Goal: Transaction & Acquisition: Purchase product/service

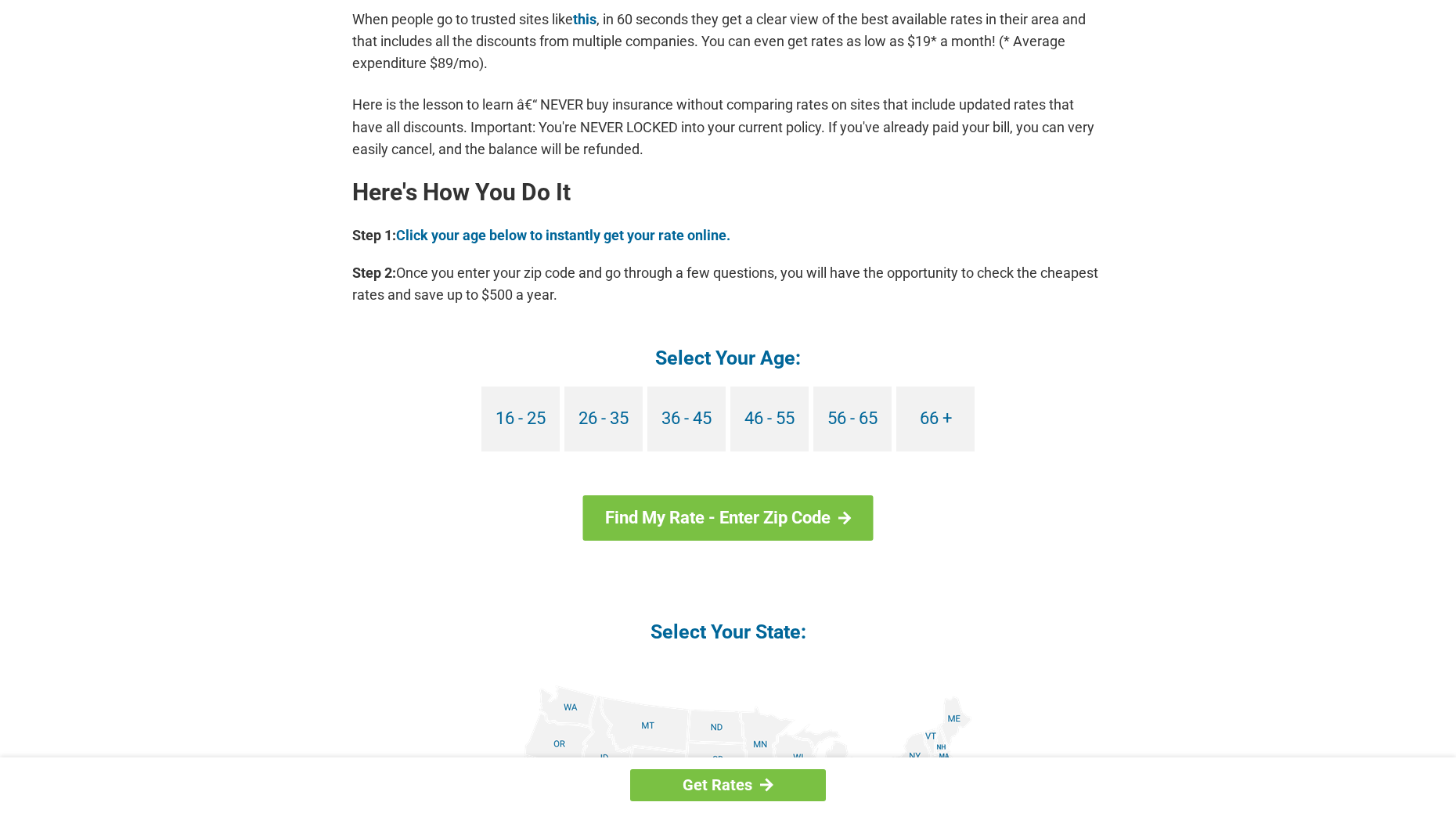
scroll to position [1287, 0]
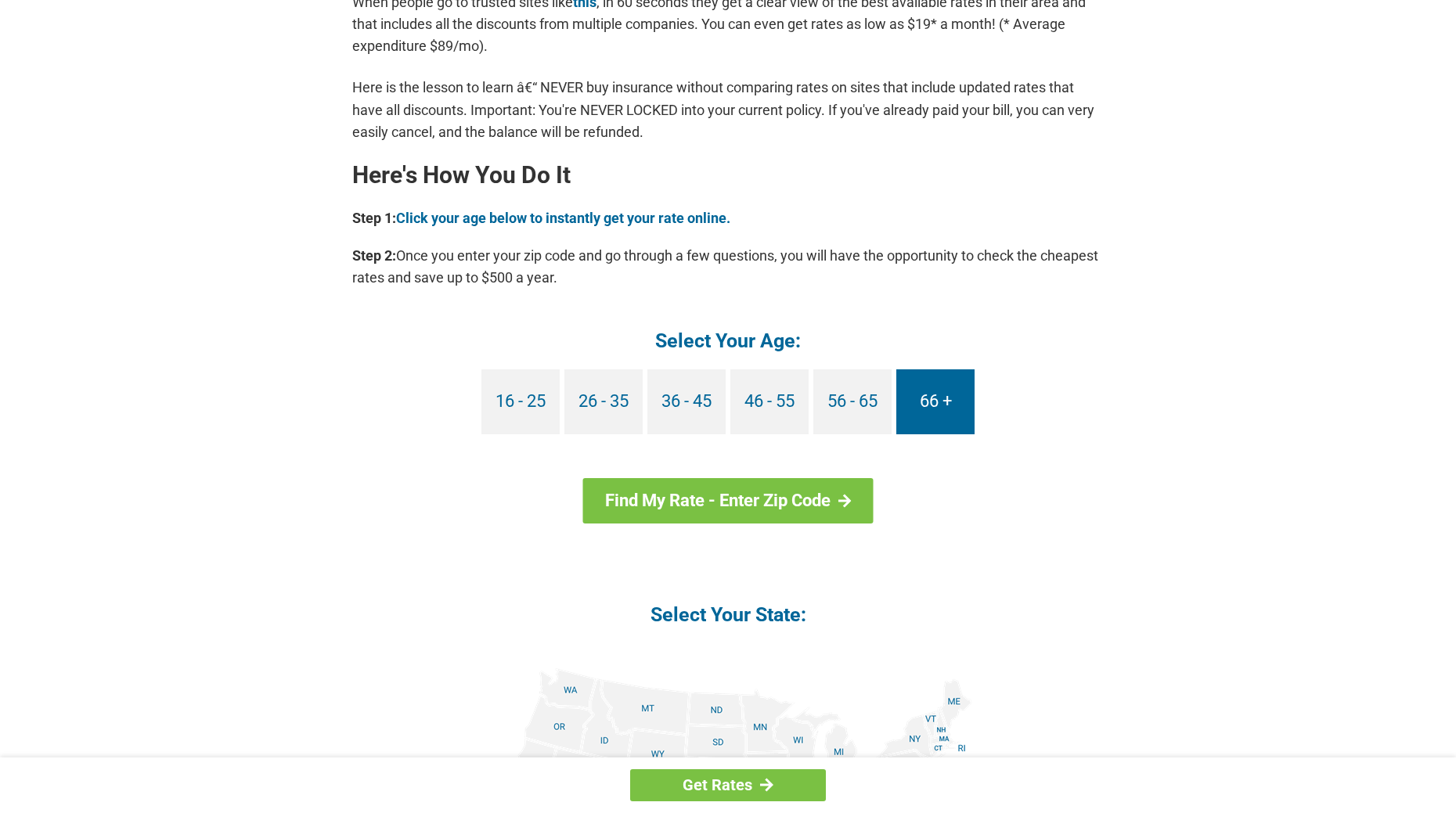
click at [970, 394] on link "66 +" at bounding box center [935, 402] width 78 height 65
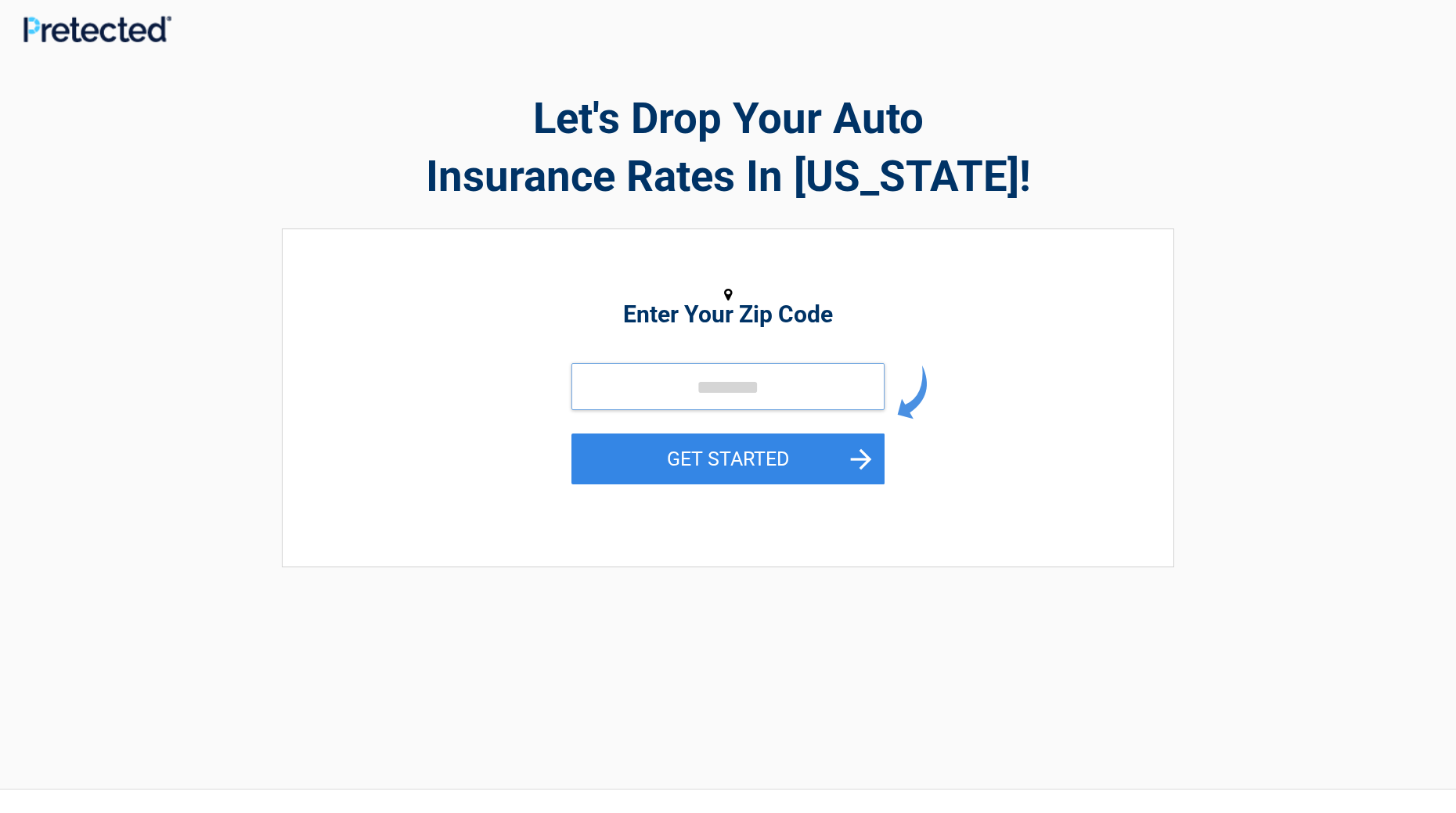
drag, startPoint x: 690, startPoint y: 387, endPoint x: 680, endPoint y: 395, distance: 12.8
click at [694, 395] on input "tel" at bounding box center [728, 387] width 313 height 47
type input "*****"
click at [725, 457] on button "GET STARTED" at bounding box center [728, 459] width 313 height 51
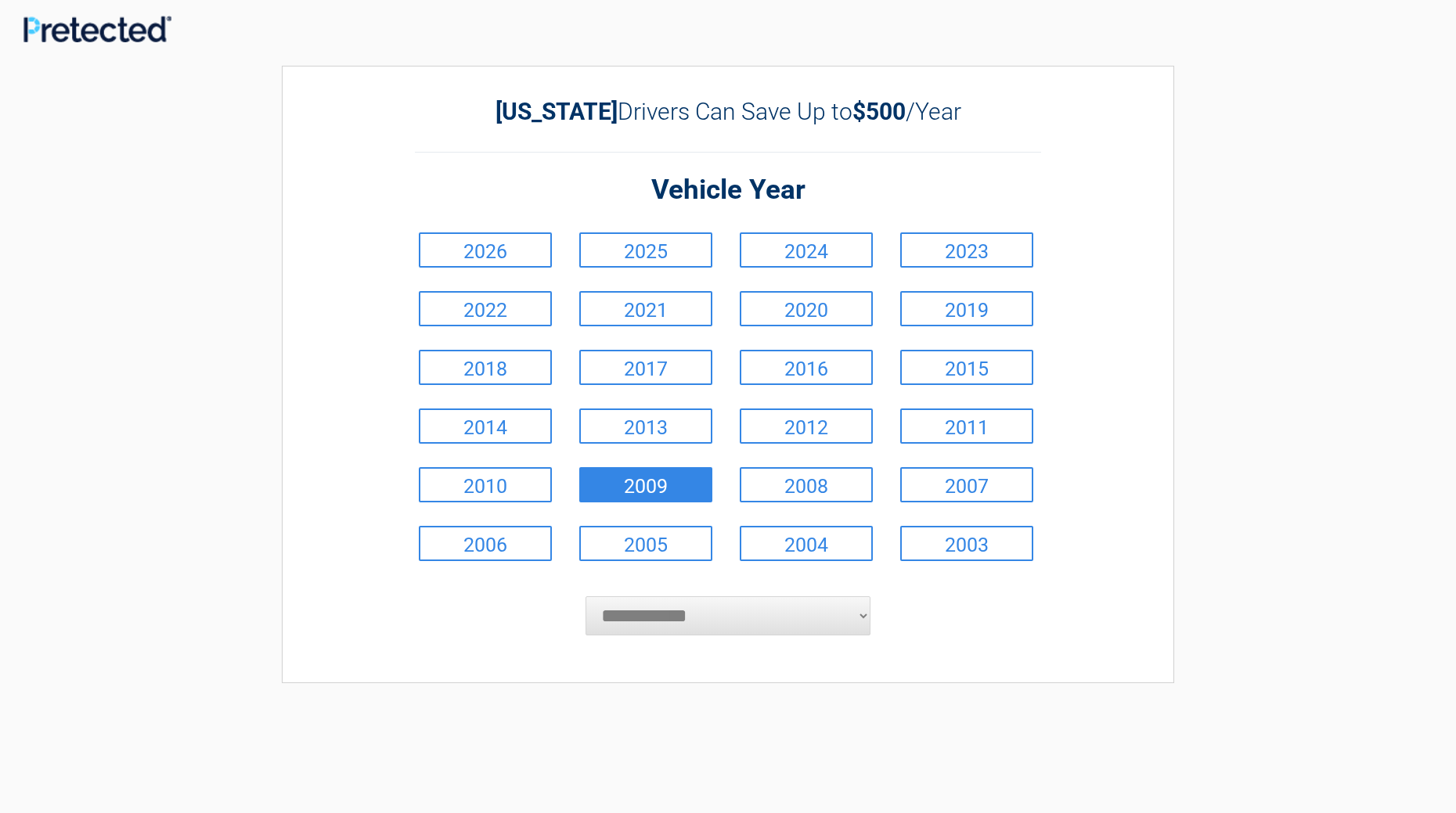
click at [679, 482] on link "2009" at bounding box center [645, 485] width 133 height 35
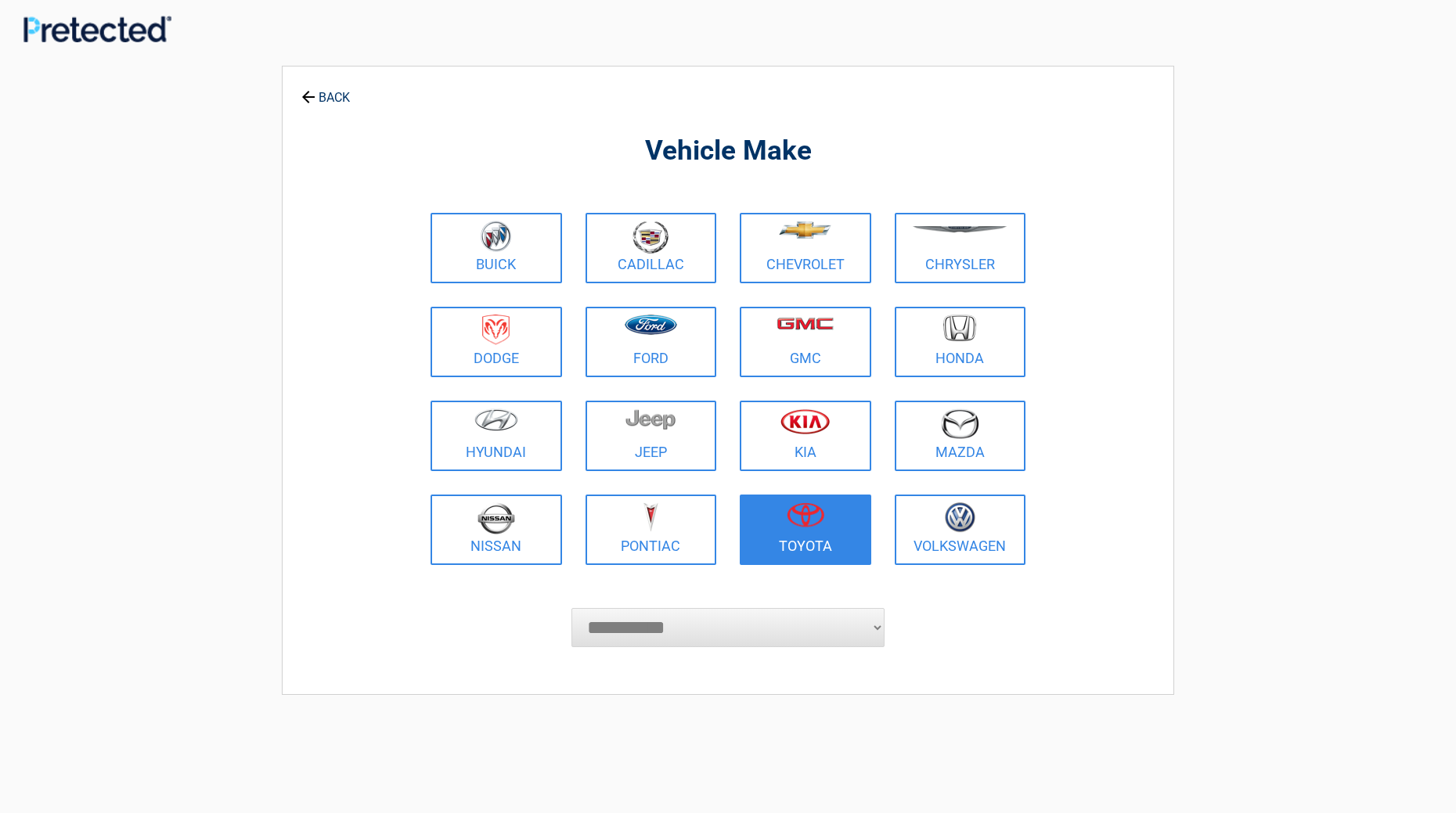
drag, startPoint x: 838, startPoint y: 540, endPoint x: 828, endPoint y: 549, distance: 13.5
click at [836, 543] on link "Toyota" at bounding box center [805, 529] width 132 height 70
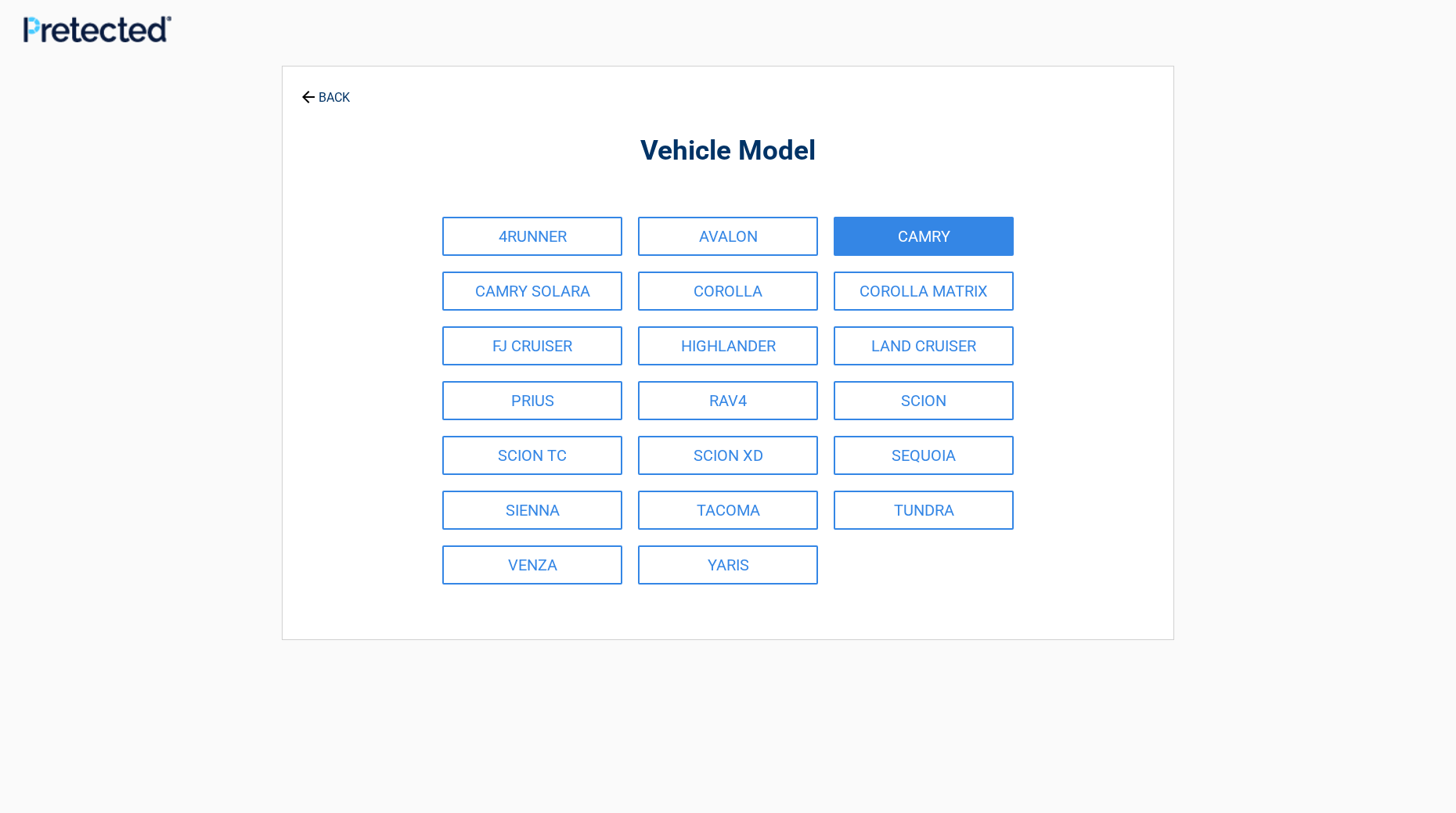
click at [882, 238] on link "CAMRY" at bounding box center [923, 236] width 180 height 39
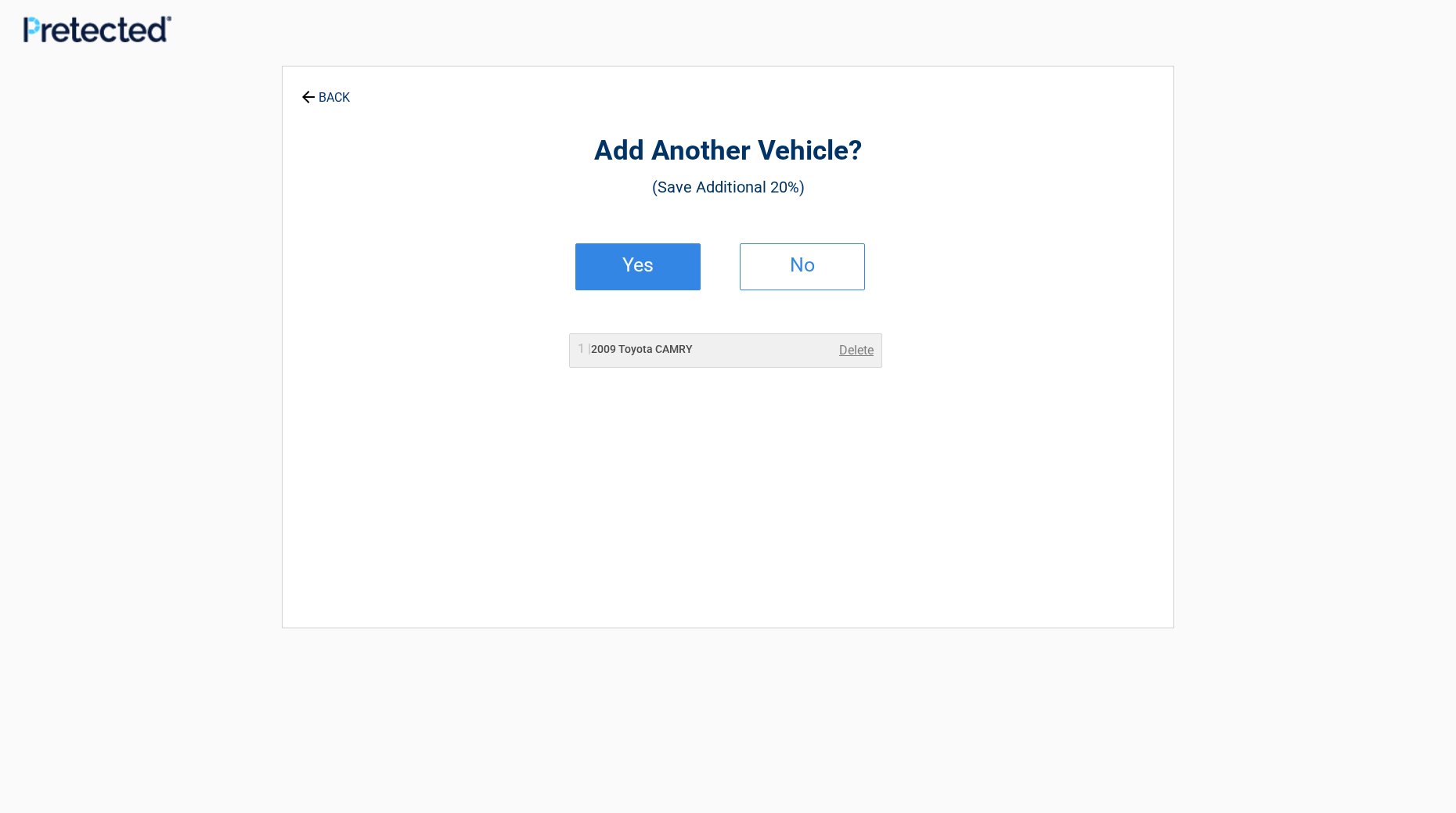
click at [651, 269] on h2 "Yes" at bounding box center [638, 265] width 93 height 11
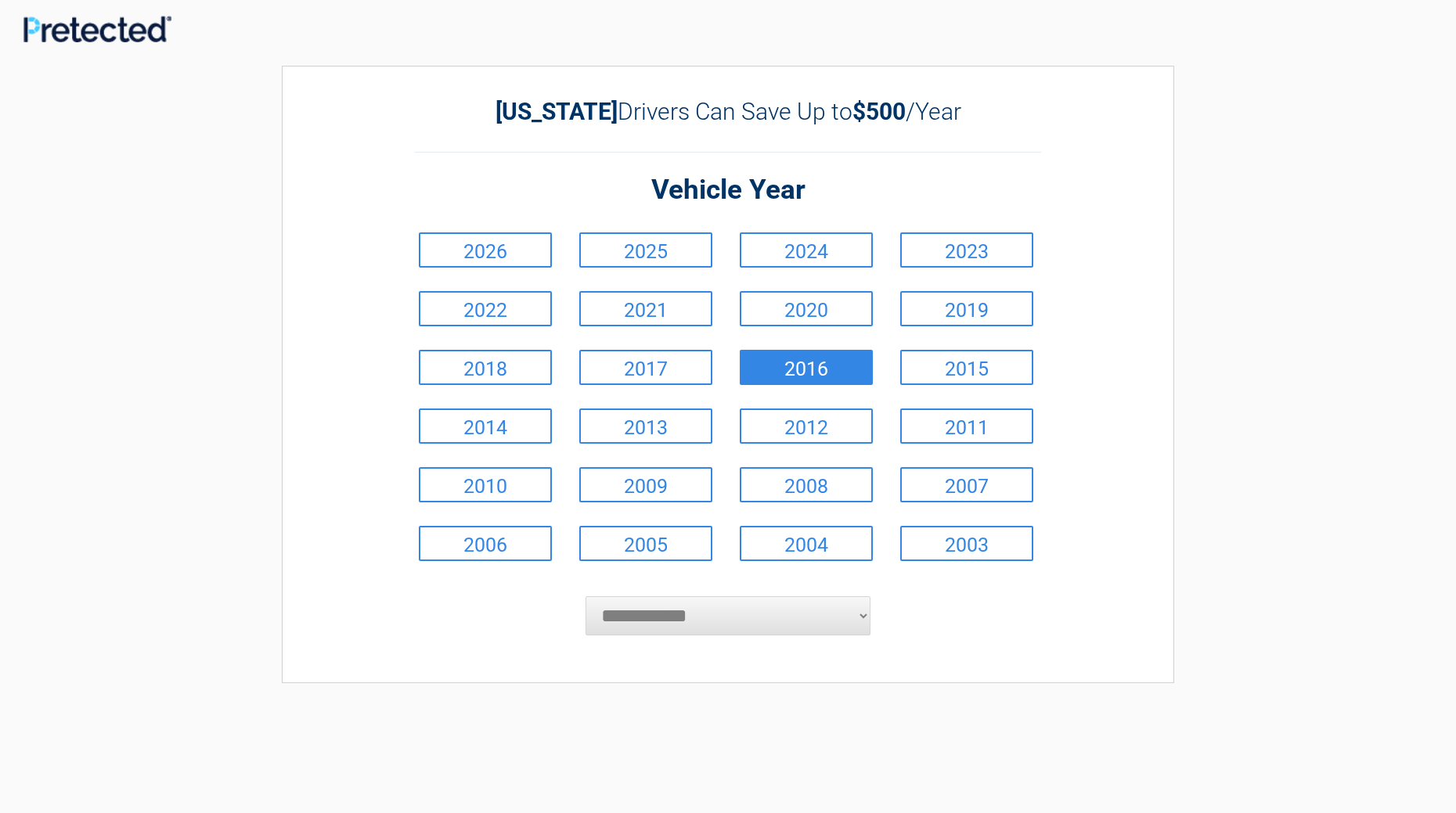
click at [776, 373] on link "2016" at bounding box center [806, 367] width 133 height 35
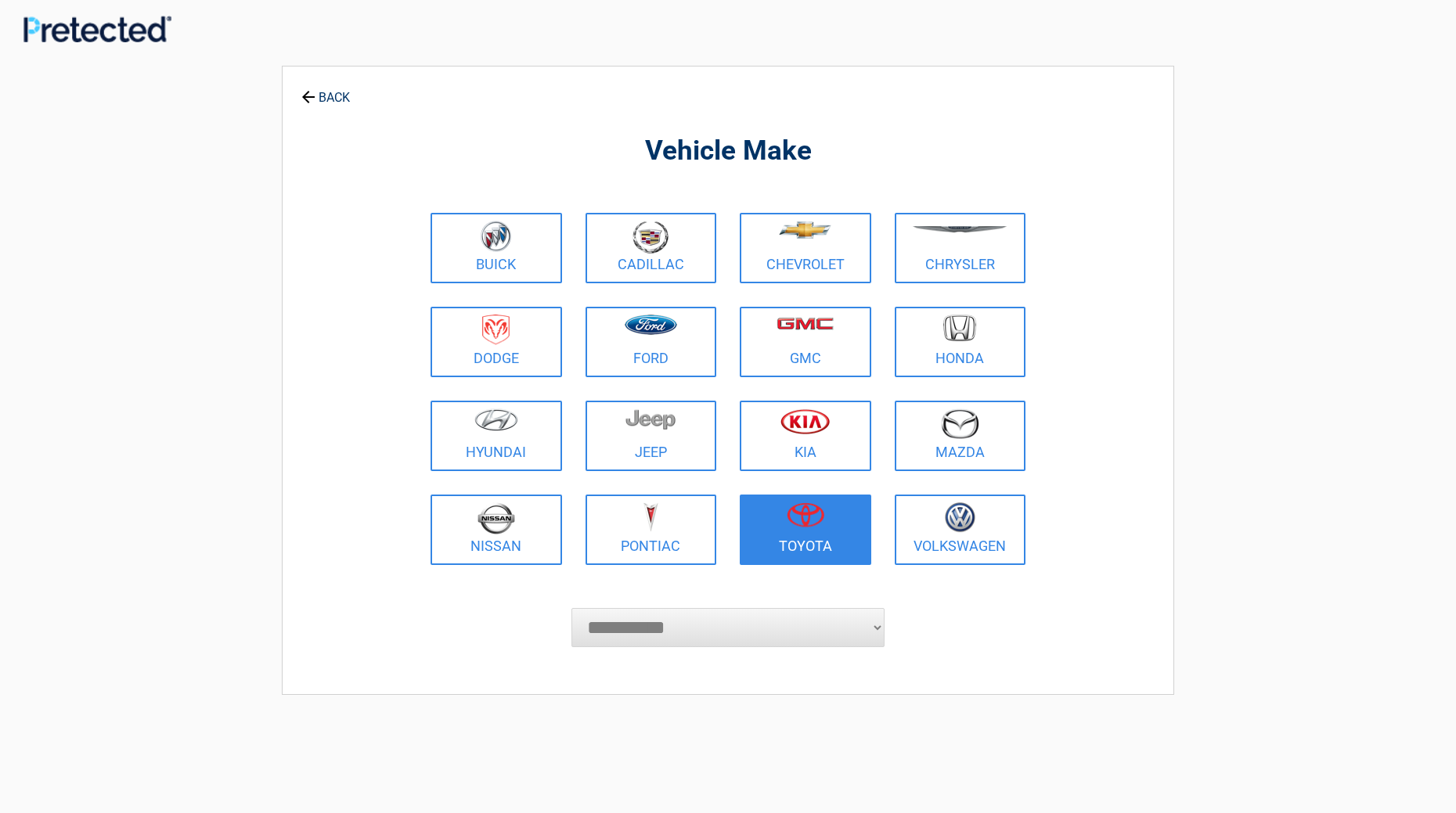
click at [803, 518] on img at bounding box center [805, 514] width 38 height 25
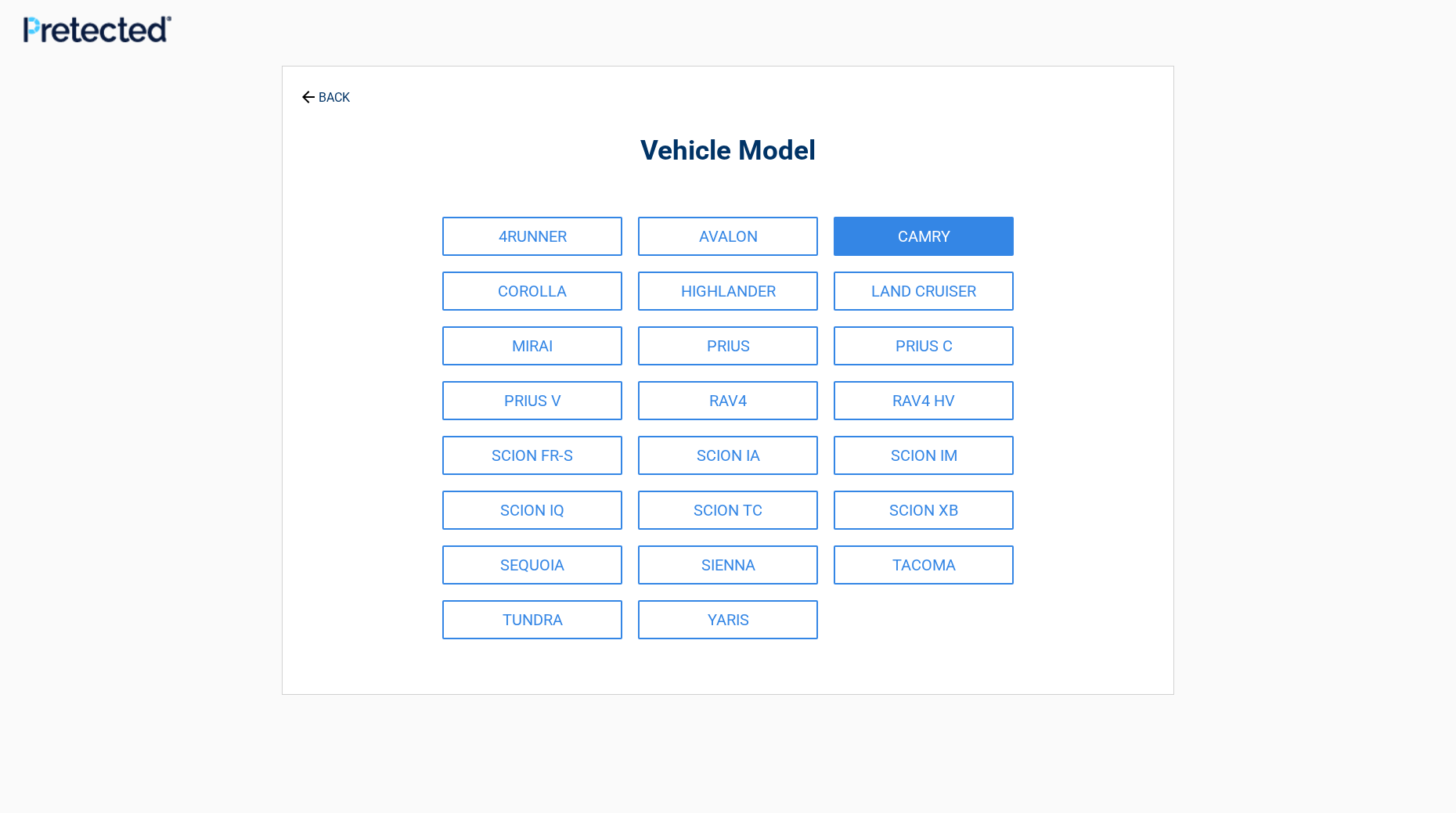
click at [990, 242] on link "CAMRY" at bounding box center [923, 236] width 180 height 39
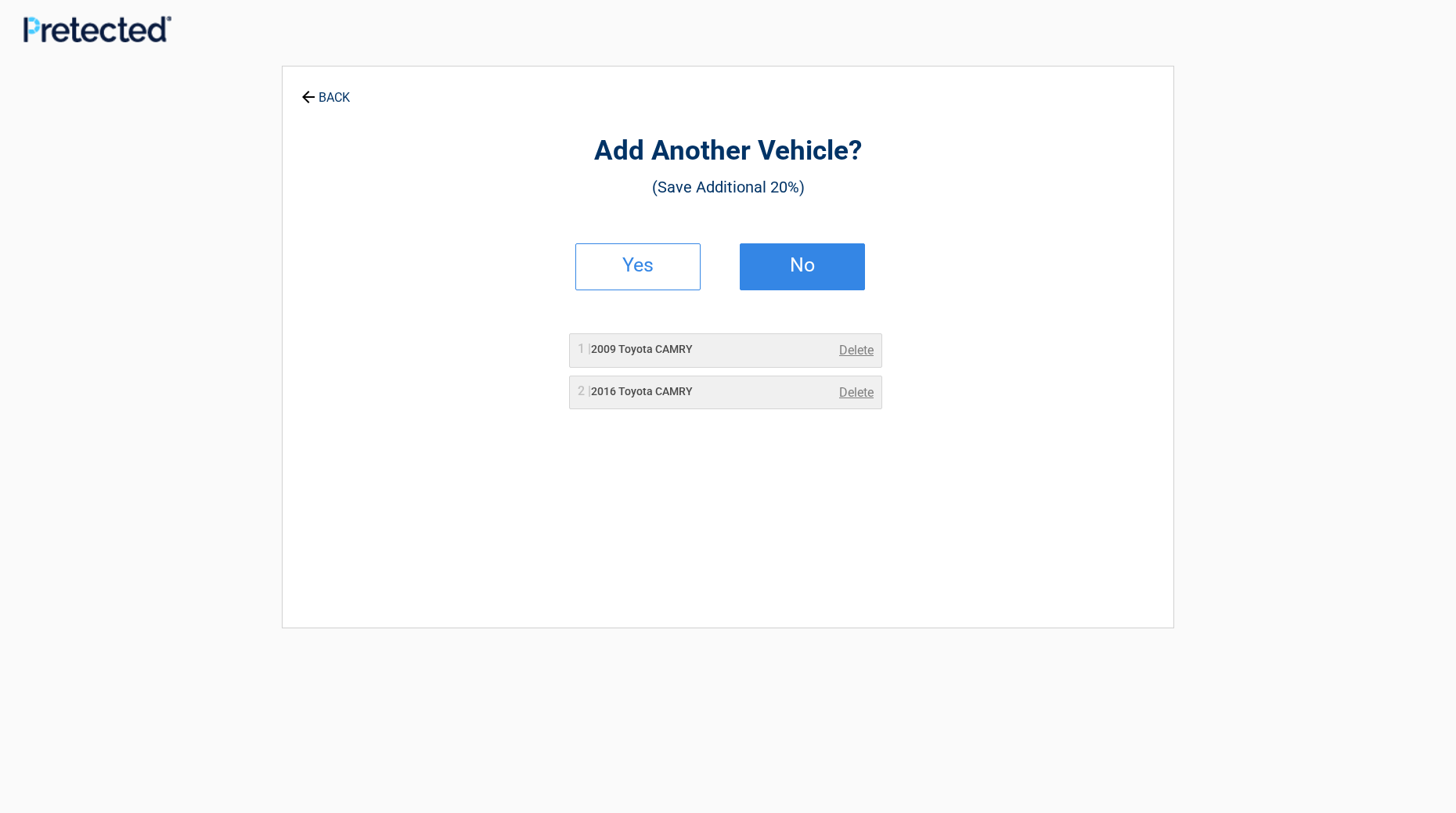
click at [804, 265] on h2 "No" at bounding box center [803, 265] width 93 height 11
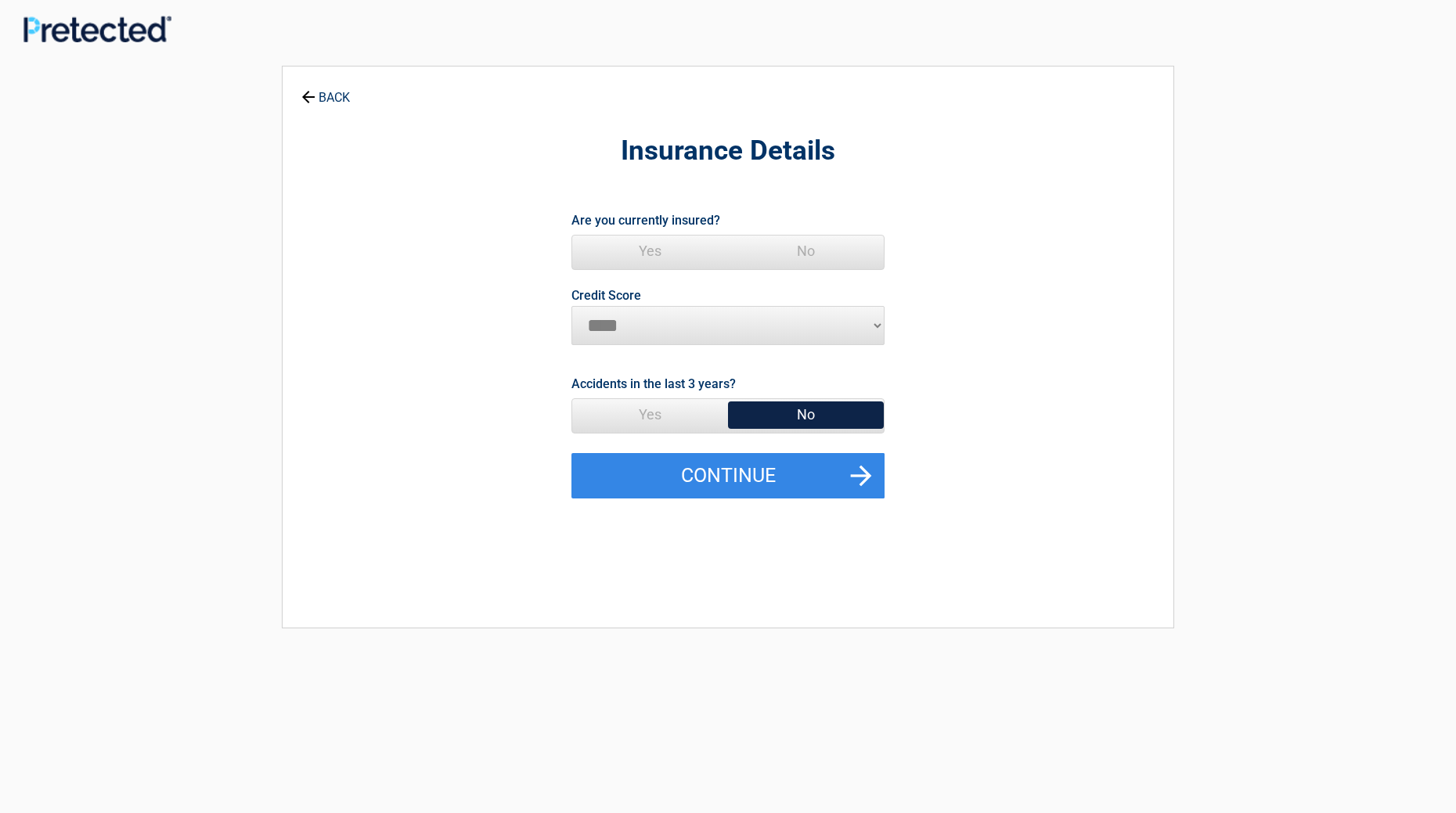
click at [827, 417] on span "No" at bounding box center [806, 414] width 156 height 31
click at [797, 482] on button "Continue" at bounding box center [728, 476] width 313 height 46
click at [651, 241] on span "Yes" at bounding box center [650, 251] width 156 height 31
